Goal: Check status: Check status

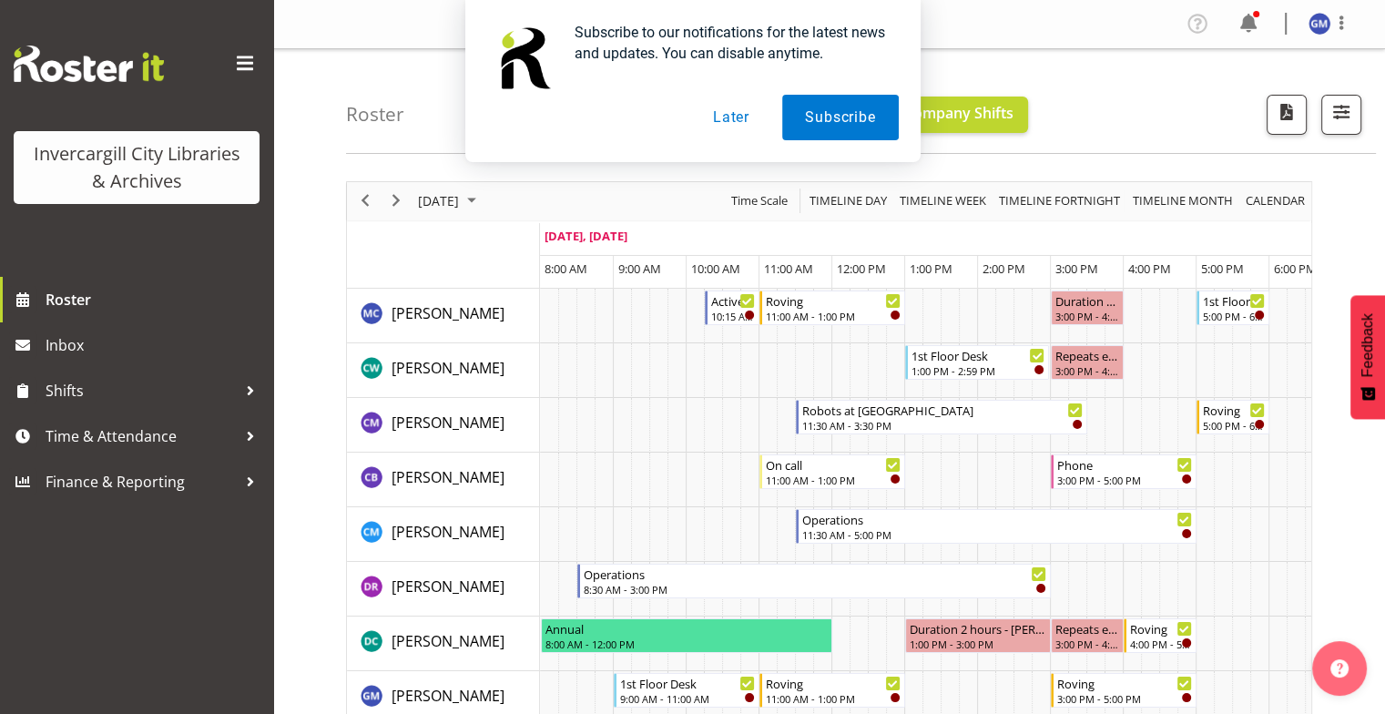
click at [724, 114] on button "Later" at bounding box center [731, 118] width 82 height 46
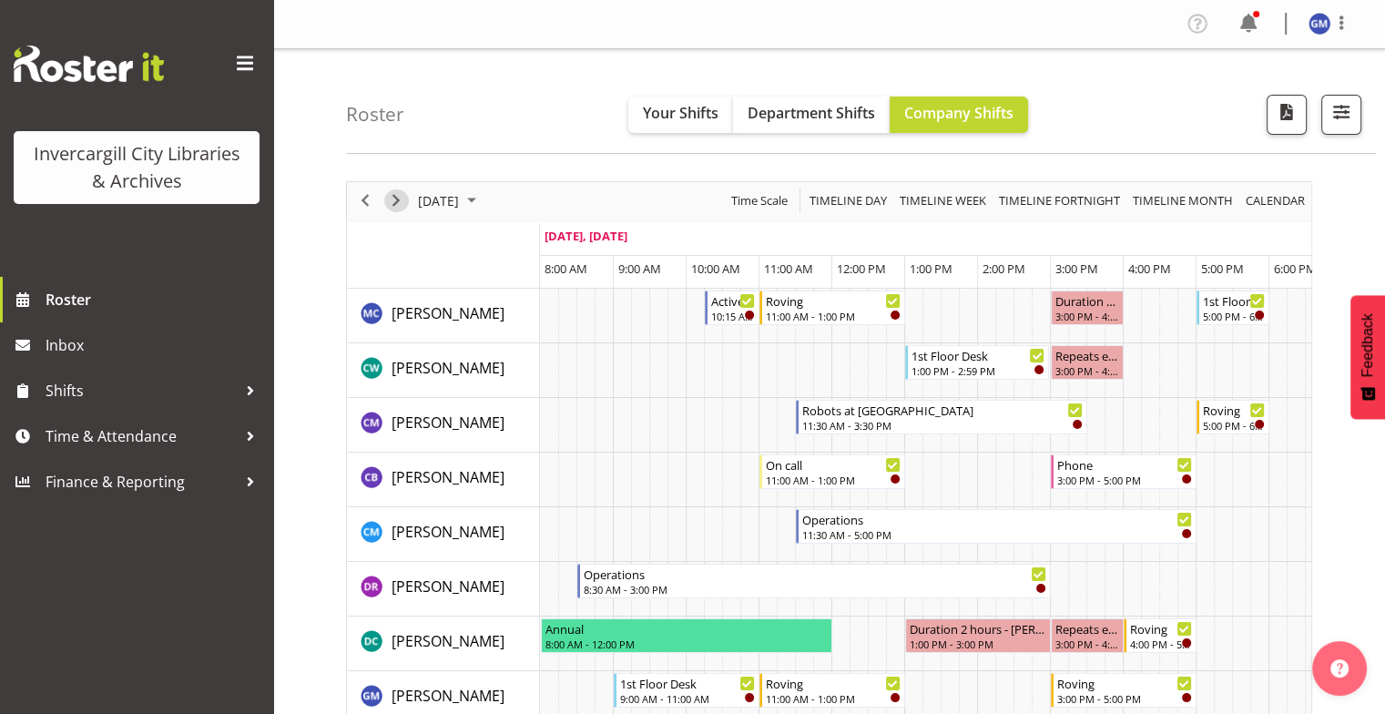
click at [393, 204] on span "Next" at bounding box center [396, 200] width 22 height 23
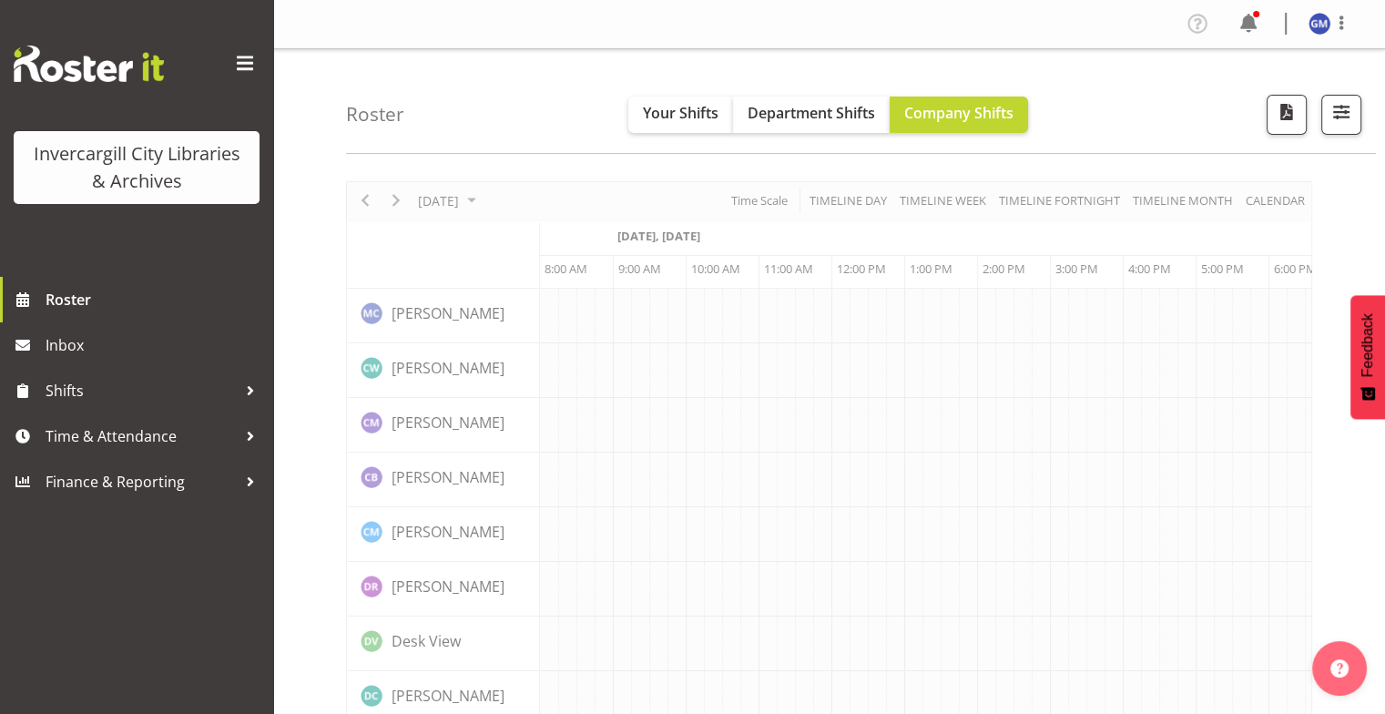
scroll to position [0, 73]
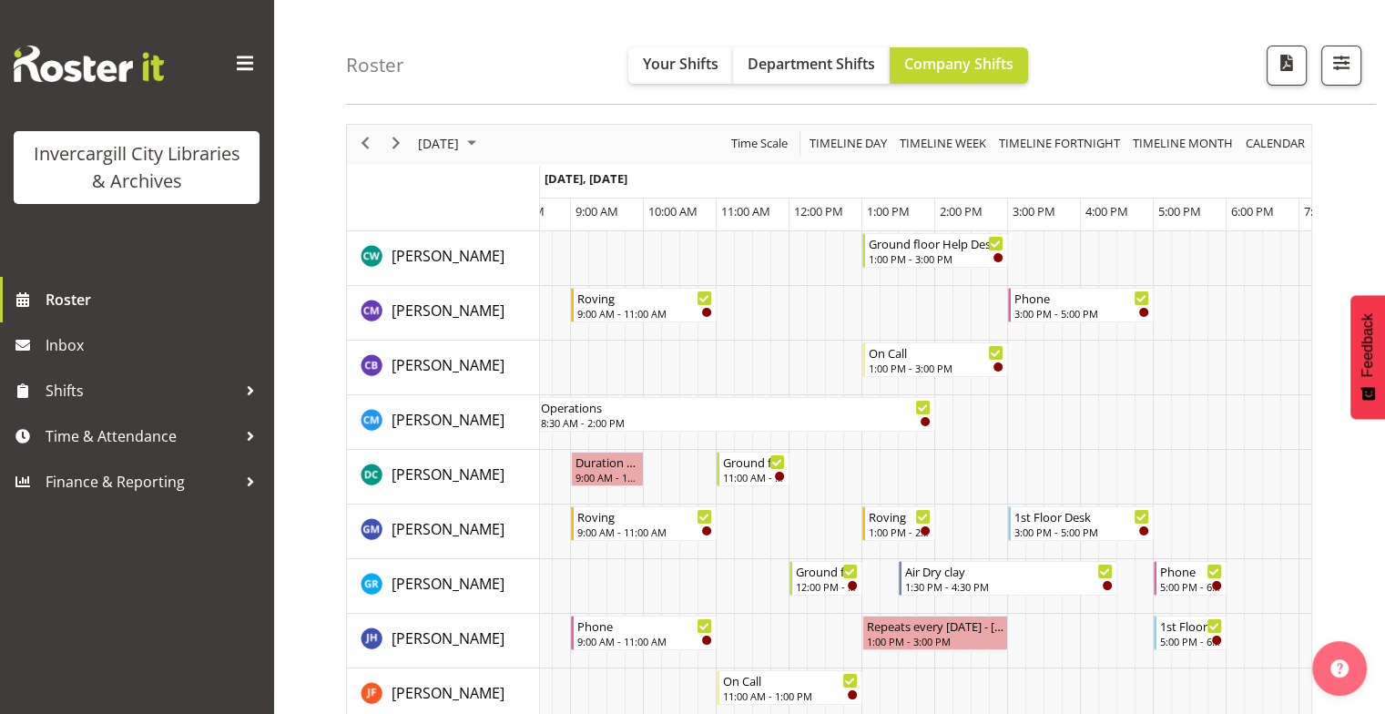
scroll to position [56, 0]
click at [430, 147] on span "[DATE]" at bounding box center [438, 144] width 45 height 23
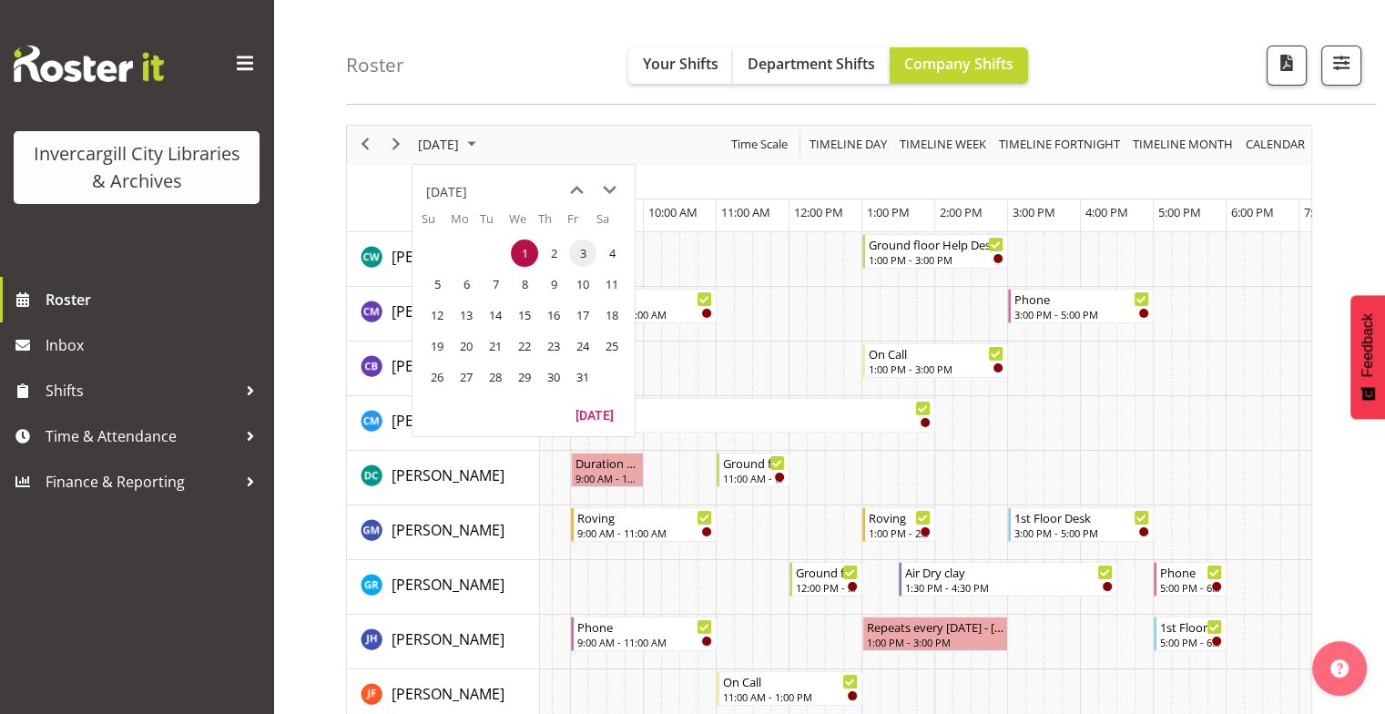
click at [594, 253] on span "3" at bounding box center [582, 252] width 27 height 27
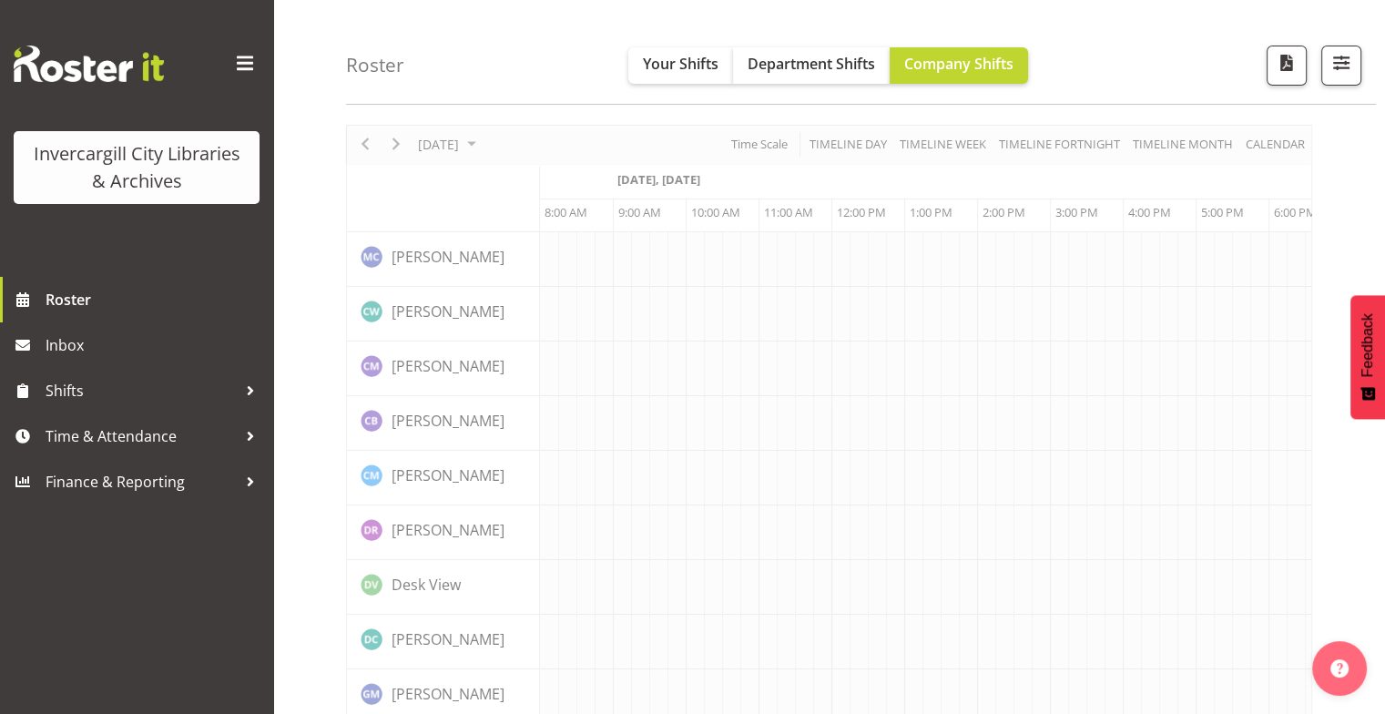
scroll to position [0, 73]
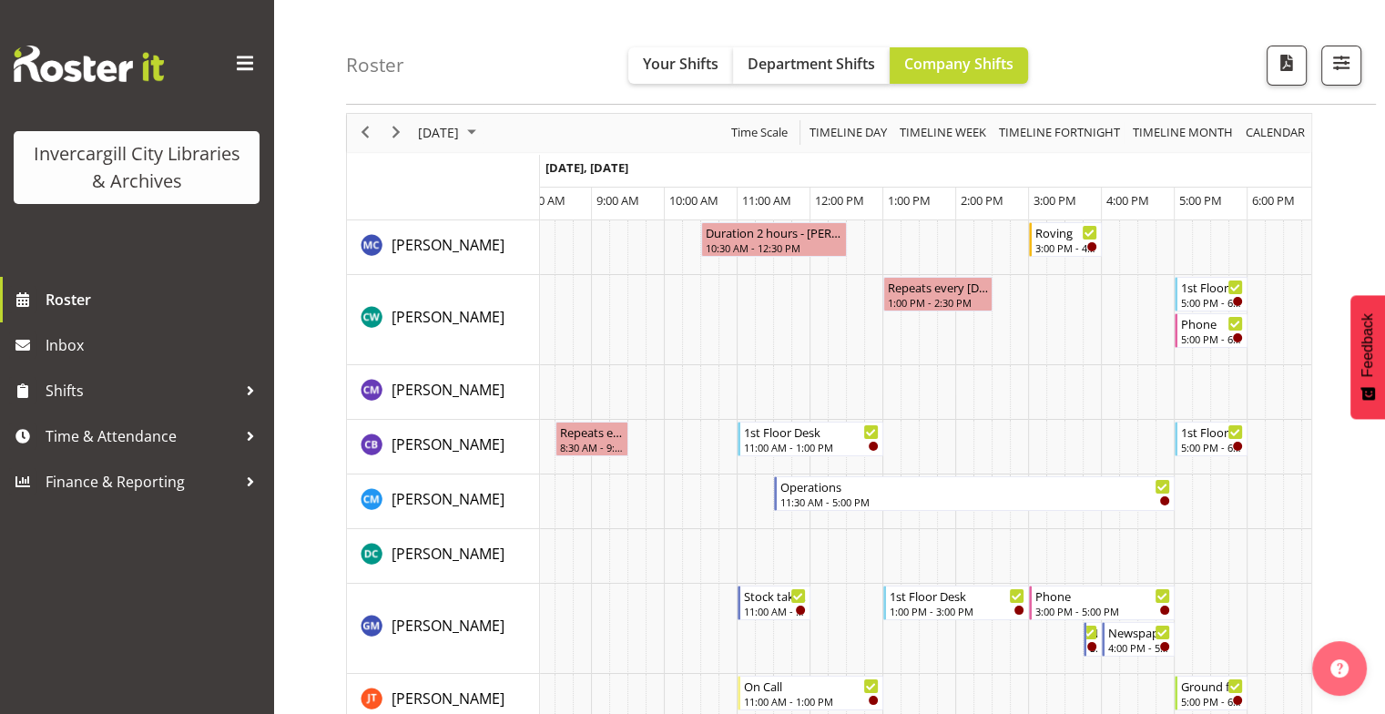
drag, startPoint x: 568, startPoint y: 164, endPoint x: 568, endPoint y: 148, distance: 15.5
click at [461, 135] on span "[DATE]" at bounding box center [438, 132] width 45 height 23
click at [371, 137] on span "Previous" at bounding box center [365, 132] width 22 height 23
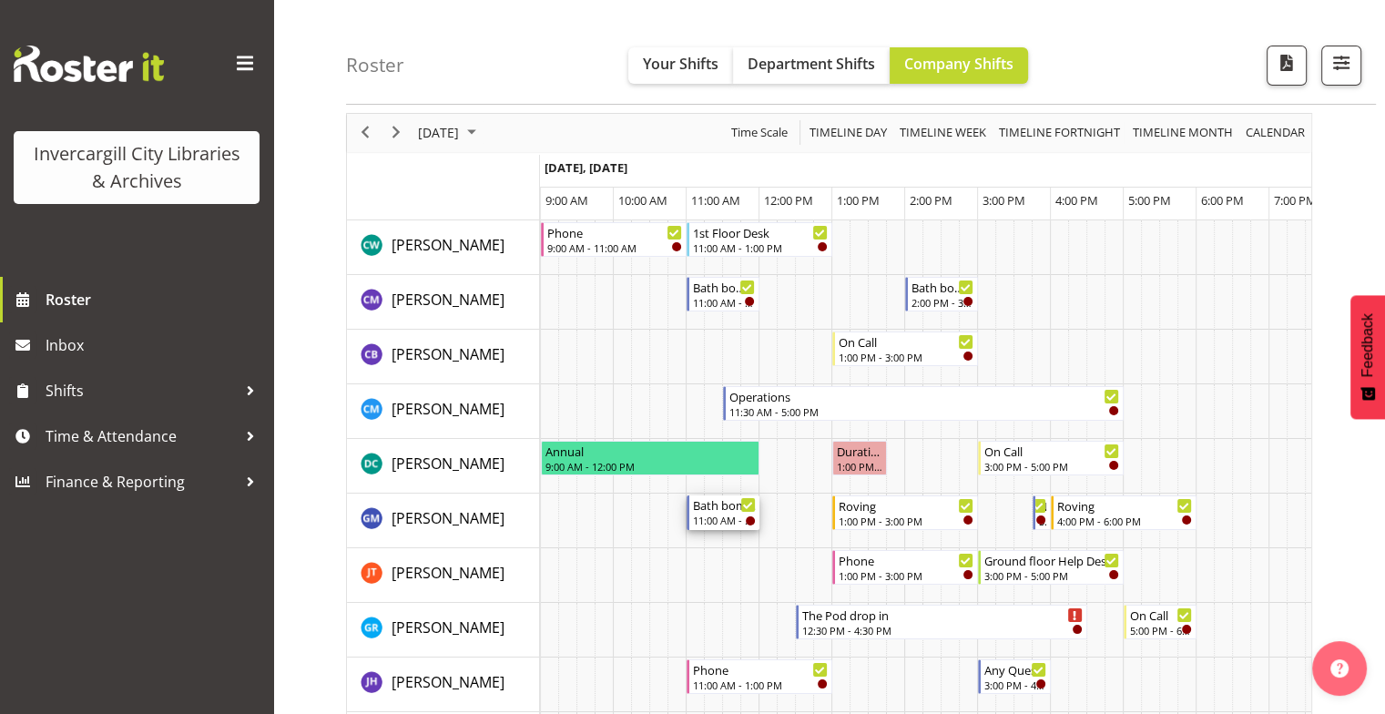
click at [707, 516] on div "11:00 AM - 12:00 PM" at bounding box center [724, 520] width 63 height 15
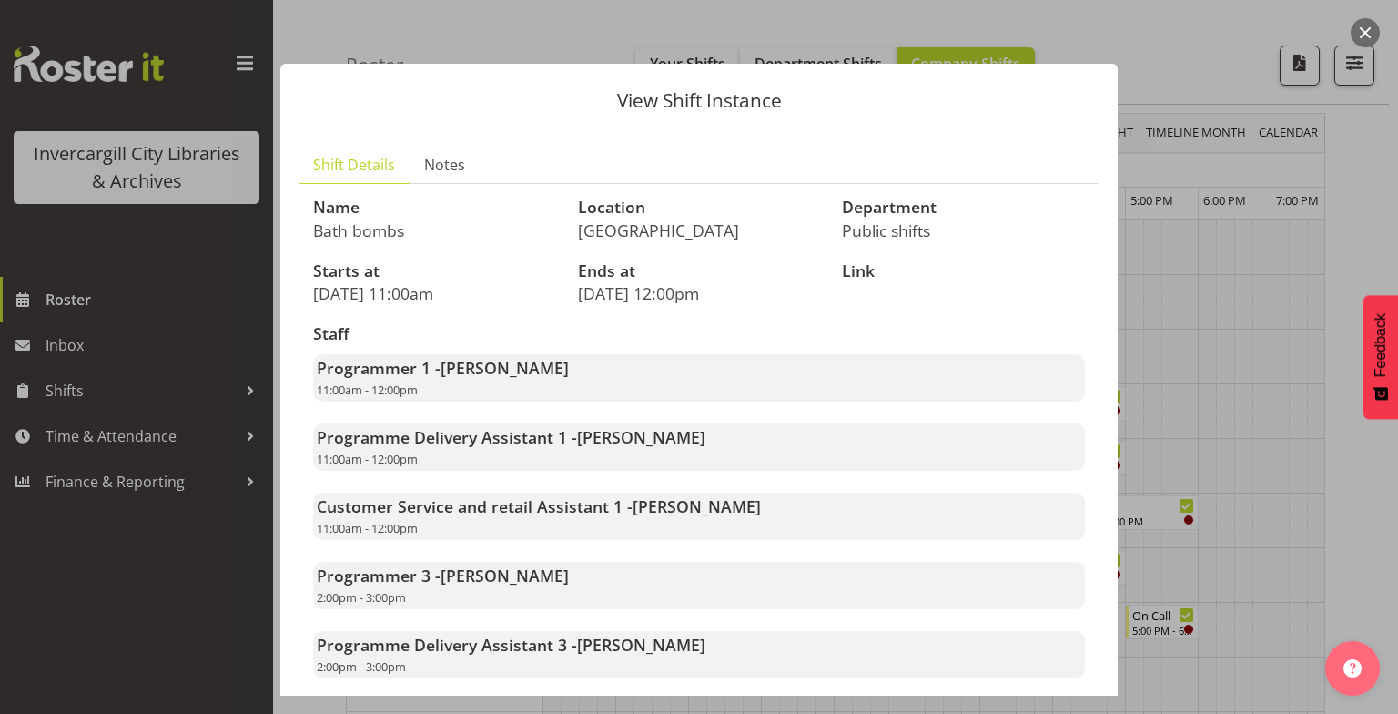
click at [1205, 186] on div at bounding box center [699, 357] width 1398 height 714
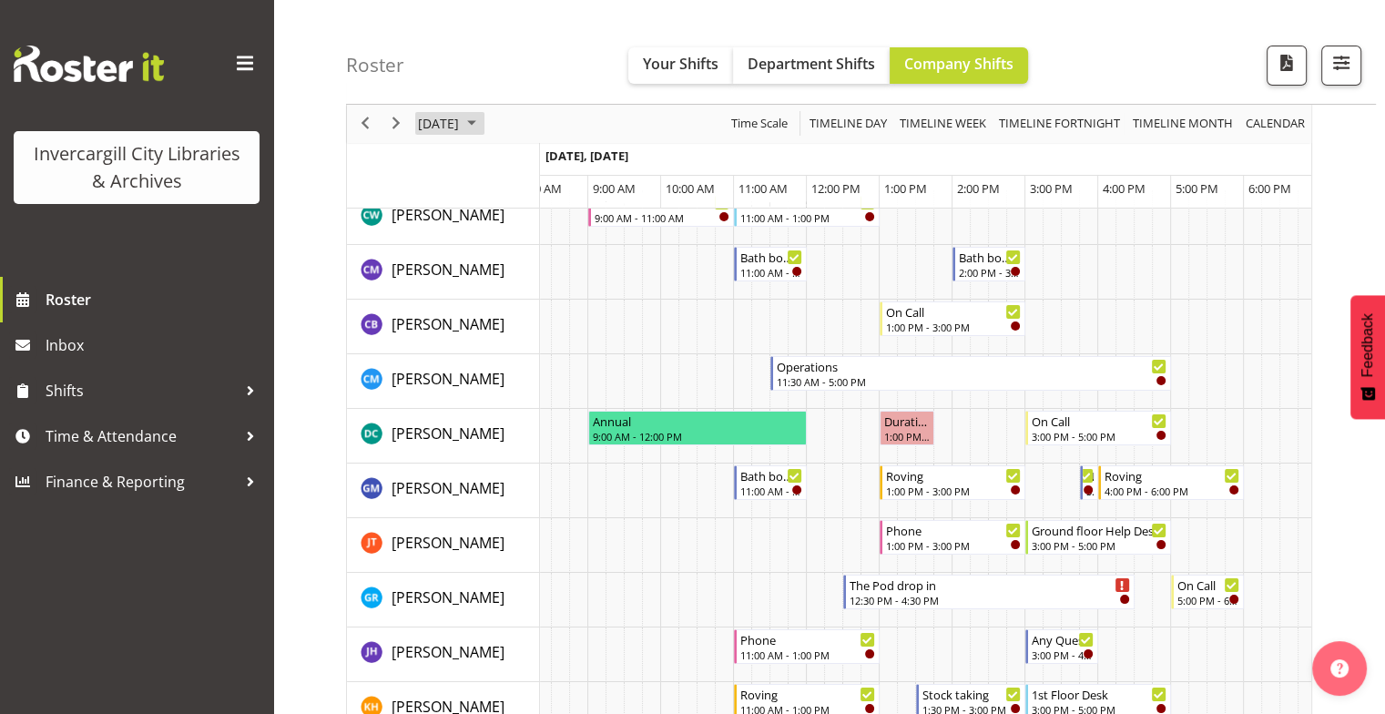
click at [454, 119] on span "[DATE]" at bounding box center [438, 124] width 45 height 23
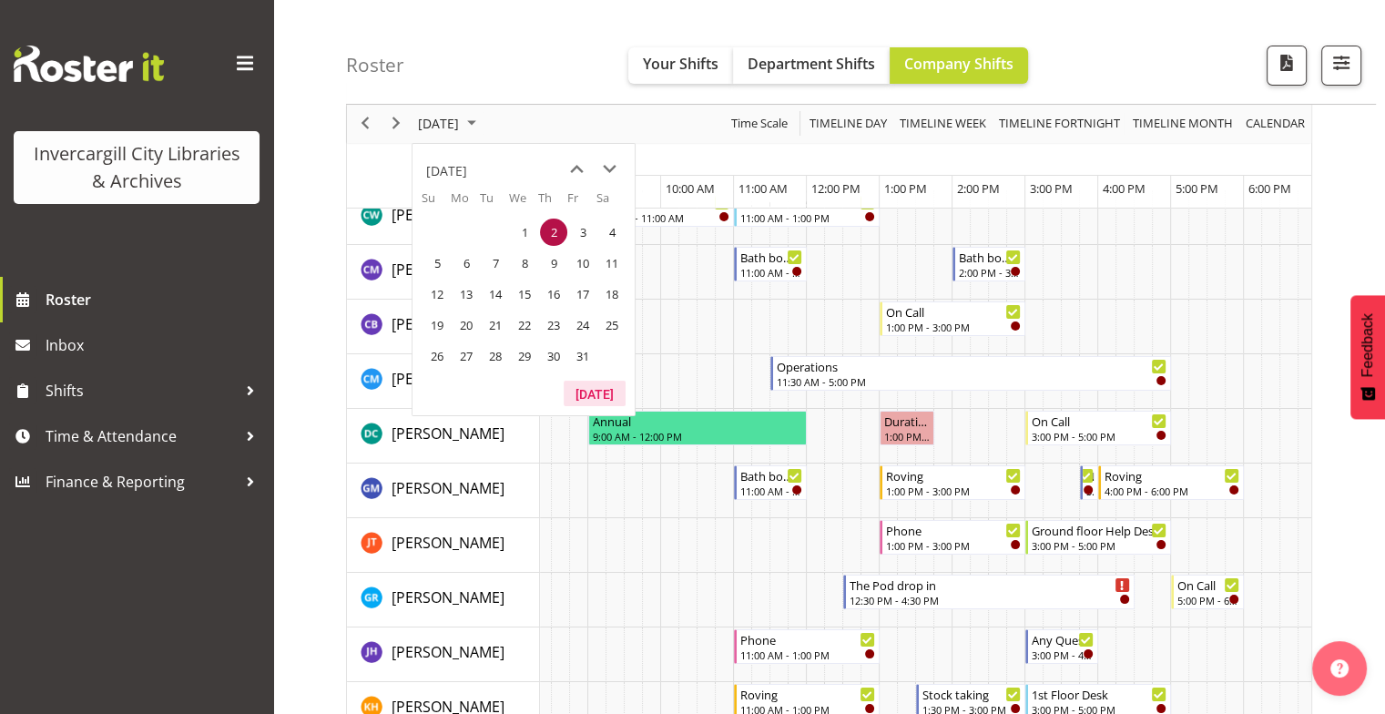
click at [579, 392] on button "[DATE]" at bounding box center [595, 393] width 62 height 25
